Goal: Transaction & Acquisition: Purchase product/service

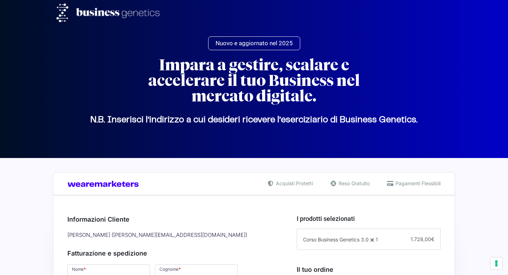
select select "PU"
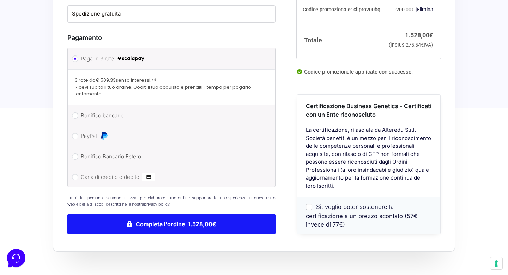
scroll to position [773, 0]
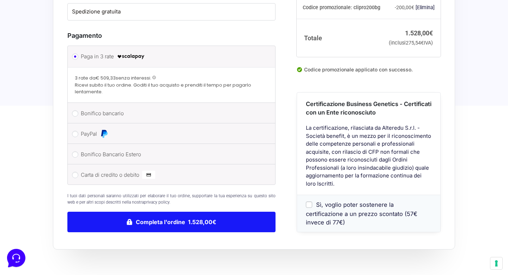
click at [181, 211] on button "Completa l'ordine 1.528,00€" at bounding box center [171, 221] width 208 height 20
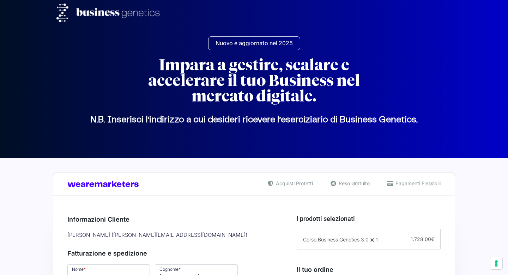
select select "PU"
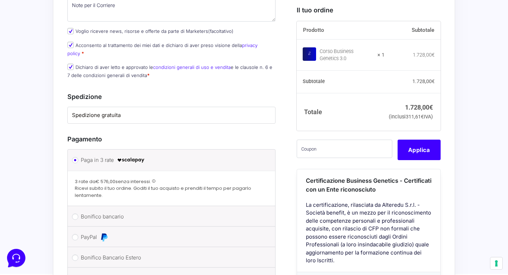
scroll to position [419, 0]
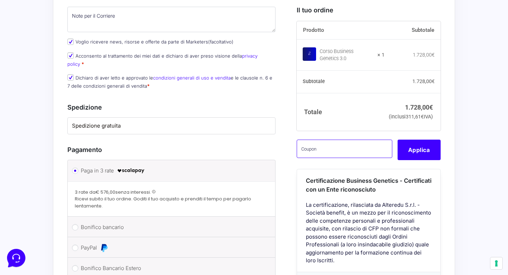
click at [318, 157] on input "text" at bounding box center [345, 148] width 96 height 18
paste input "CLIPRO200BG"
type input "CLIPRO200BG"
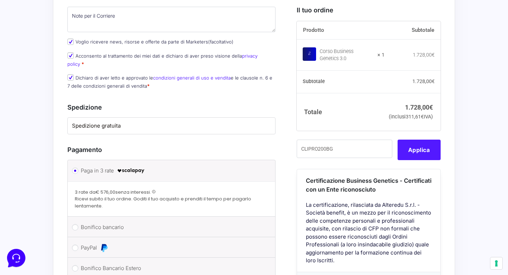
click at [420, 160] on button "Applica" at bounding box center [419, 149] width 43 height 20
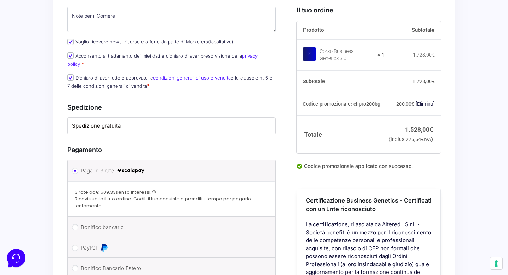
scroll to position [560, 0]
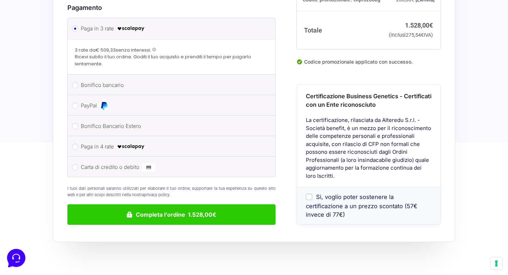
click at [185, 141] on label "Paga in 4 rate" at bounding box center [170, 146] width 179 height 11
click at [78, 143] on input "Paga in 4 rate" at bounding box center [75, 146] width 6 height 6
radio input "true"
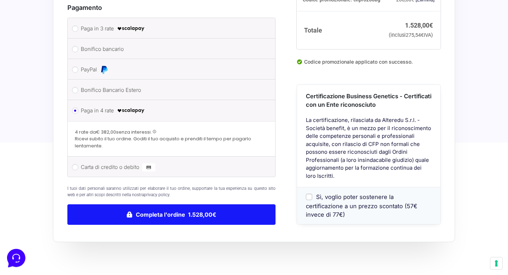
click at [150, 204] on button "Completa l'ordine 1.528,00€" at bounding box center [171, 214] width 208 height 20
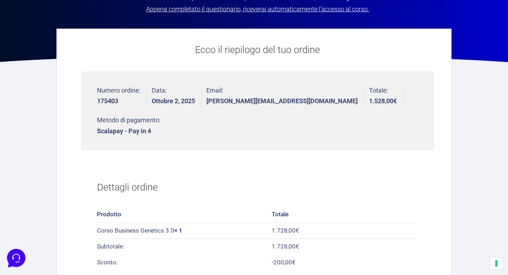
scroll to position [165, 0]
